Goal: Information Seeking & Learning: Learn about a topic

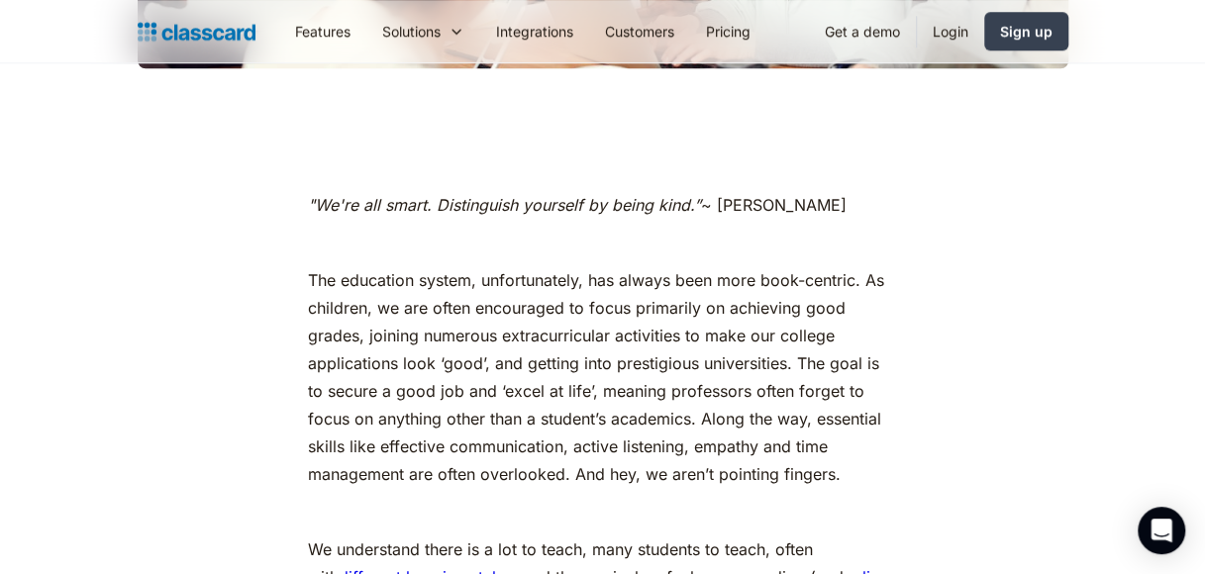
scroll to position [790, 0]
click at [509, 482] on p "The education system, unfortunately, has always been more book-centric. As chil…" at bounding box center [603, 378] width 590 height 222
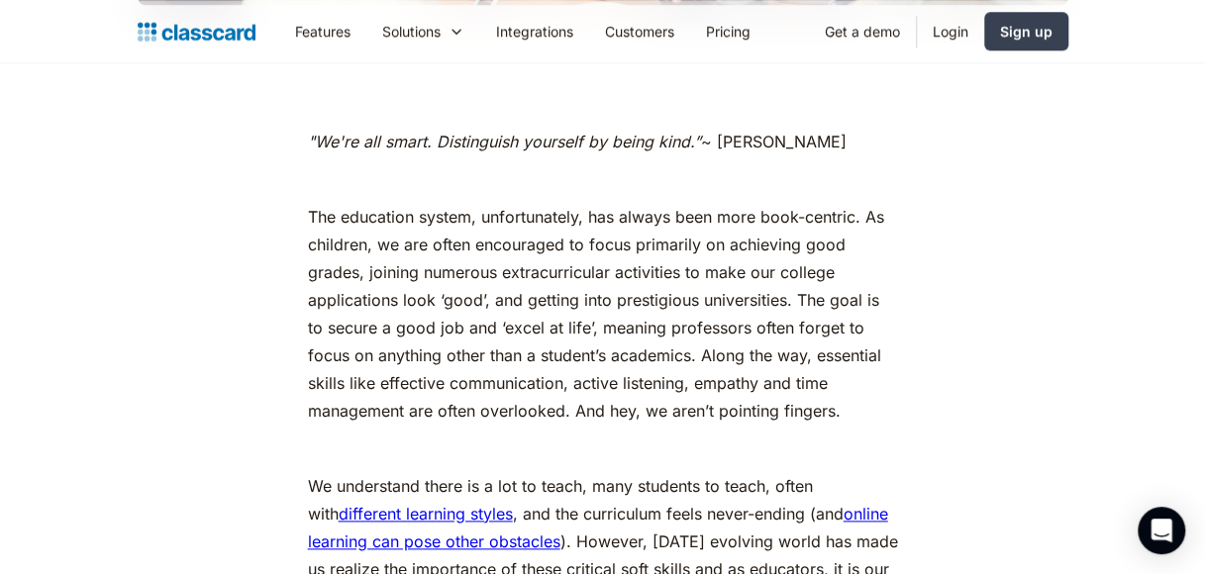
scroll to position [852, 0]
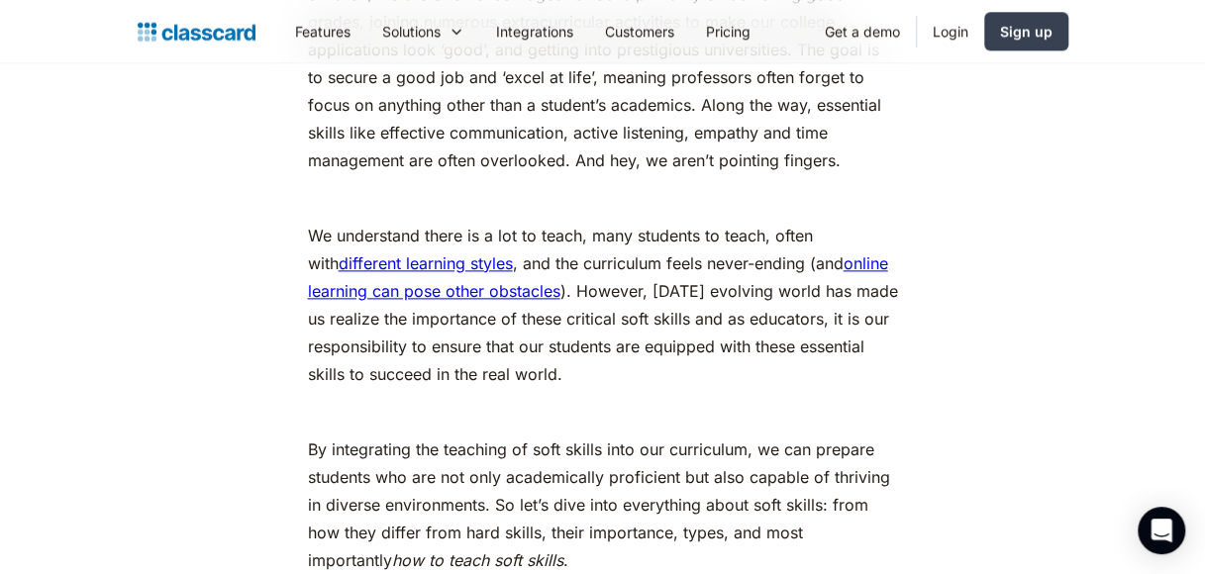
scroll to position [1128, 0]
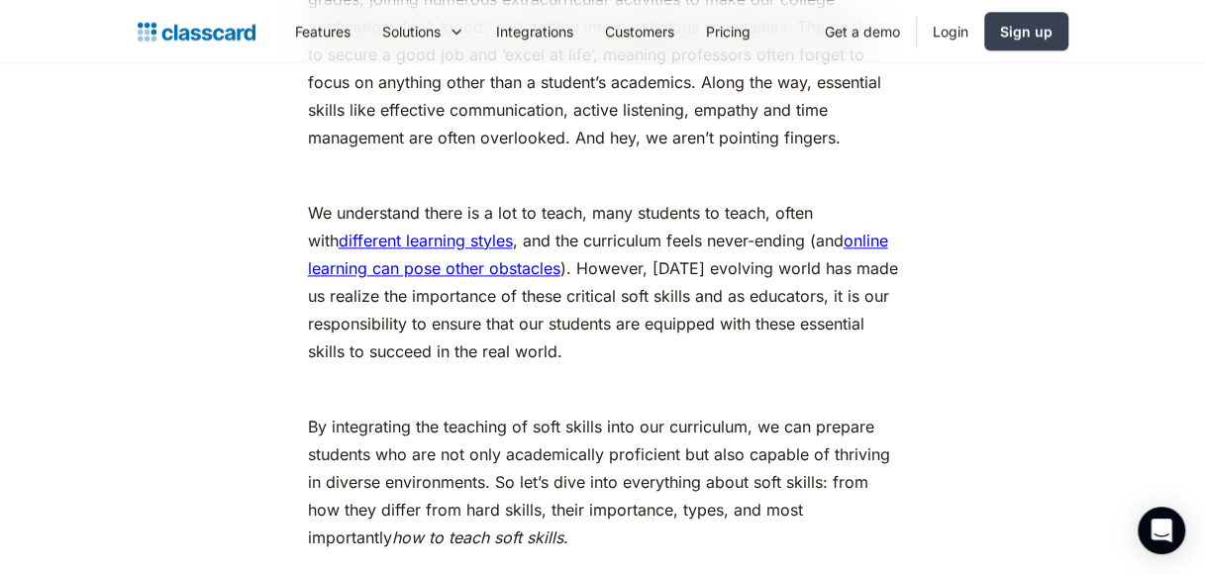
click at [380, 242] on link "different learning styles" at bounding box center [426, 241] width 174 height 20
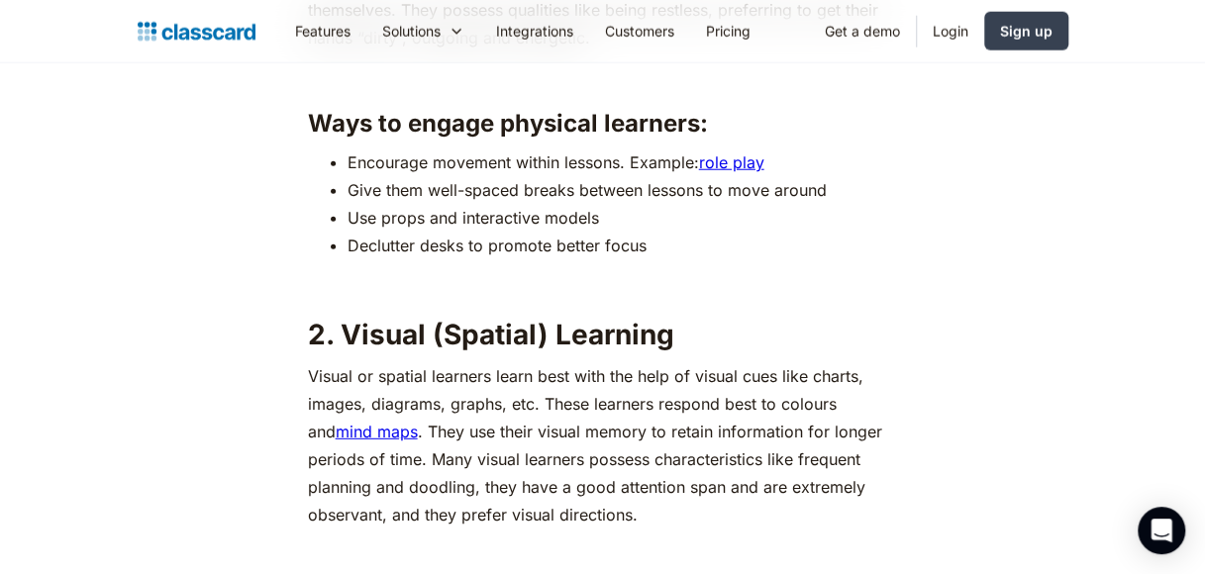
scroll to position [2406, 0]
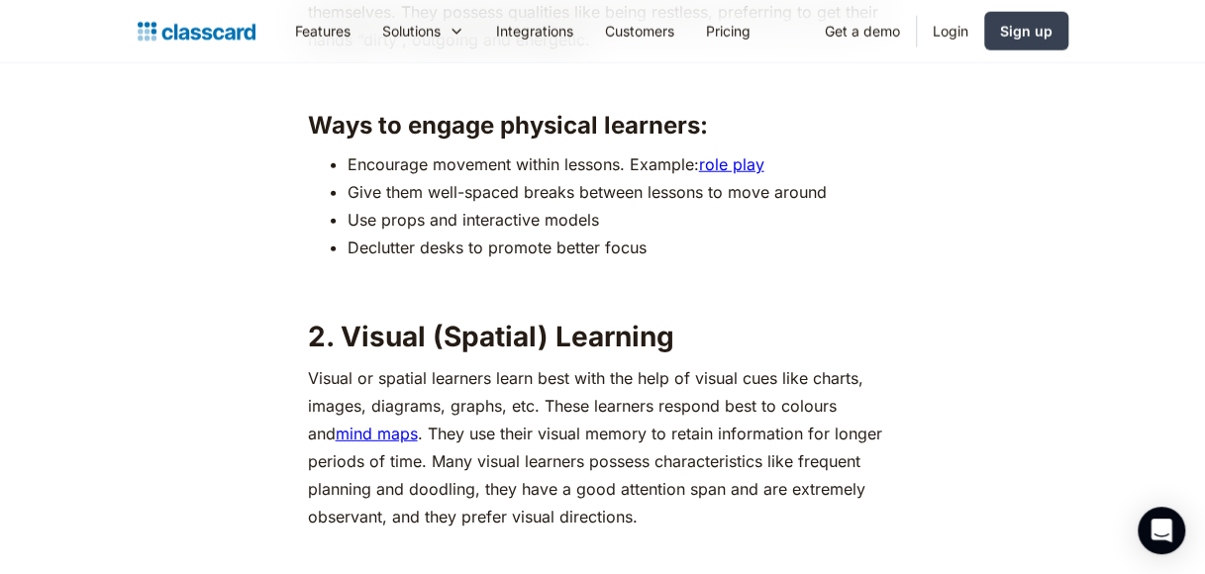
click at [497, 412] on p "Visual or spatial learners learn best with the help of visual cues like charts,…" at bounding box center [603, 447] width 590 height 166
